Goal: Transaction & Acquisition: Purchase product/service

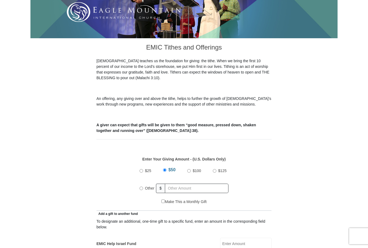
scroll to position [119, 0]
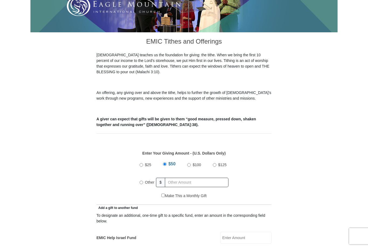
click at [187, 163] on input "$100" at bounding box center [189, 165] width 4 height 4
radio input "true"
click at [164, 194] on input "Make This a Monthly Gift" at bounding box center [163, 196] width 4 height 4
checkbox input "true"
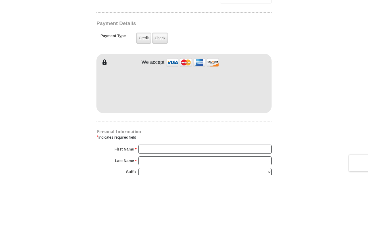
scroll to position [385, 0]
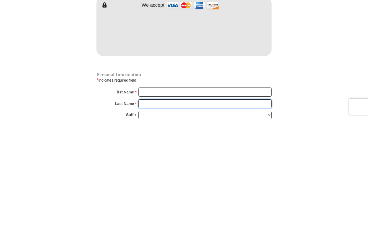
click at [183, 229] on input "Last Name *" at bounding box center [204, 233] width 133 height 9
click at [175, 217] on input "First Name *" at bounding box center [204, 221] width 133 height 9
type input "Donna"
type input "Long"
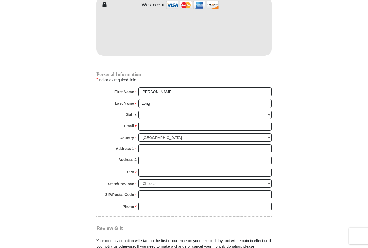
click at [172, 111] on select "Jr Sr I II III IV V VI" at bounding box center [204, 115] width 133 height 8
click at [184, 122] on input "Email *" at bounding box center [204, 126] width 133 height 9
type input "donnalong@cfaith.com"
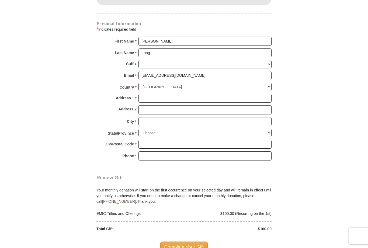
scroll to position [559, 0]
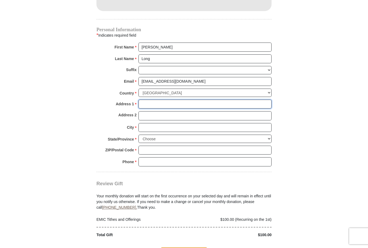
click at [162, 100] on input "Address 1 *" at bounding box center [204, 104] width 133 height 9
type input "1333 Pearl Hill Road"
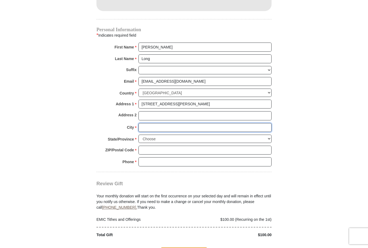
click at [170, 123] on input "City *" at bounding box center [204, 127] width 133 height 9
type input "G"
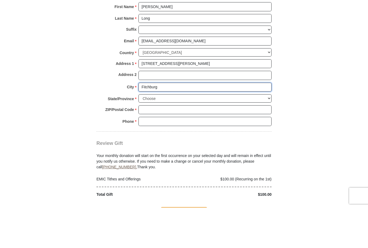
type input "Fitchburg"
click at [266, 135] on select "Choose Alabama Alaska American Samoa Arizona Arkansas Armed Forces Americas Arm…" at bounding box center [204, 139] width 133 height 8
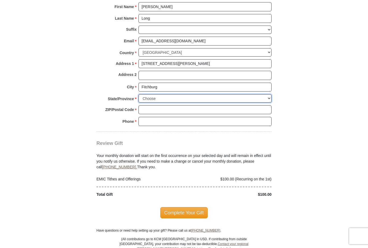
select select "MA"
click at [204, 105] on input "ZIP/Postal Code *" at bounding box center [204, 109] width 133 height 9
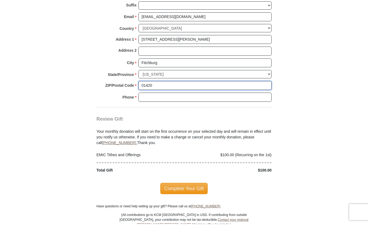
type input "01420"
click at [171, 117] on input "Phone * *" at bounding box center [204, 121] width 133 height 9
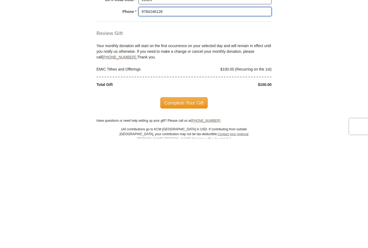
type input "9784246128"
click at [192, 207] on span "Complete Your Gift" at bounding box center [184, 212] width 48 height 11
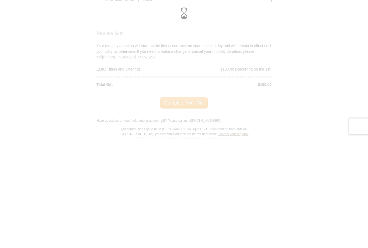
scroll to position [710, 0]
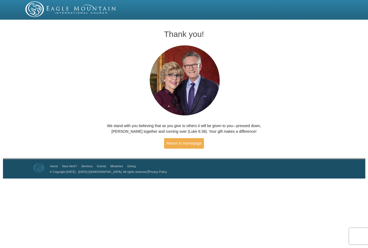
click at [193, 145] on link "Return to Homepage" at bounding box center [184, 143] width 40 height 11
